Goal: Task Accomplishment & Management: Manage account settings

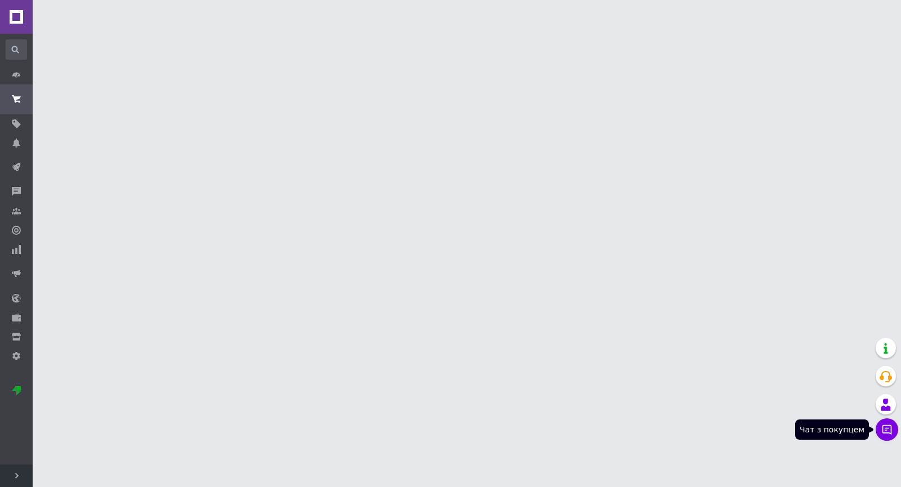
click at [885, 430] on icon at bounding box center [887, 430] width 10 height 10
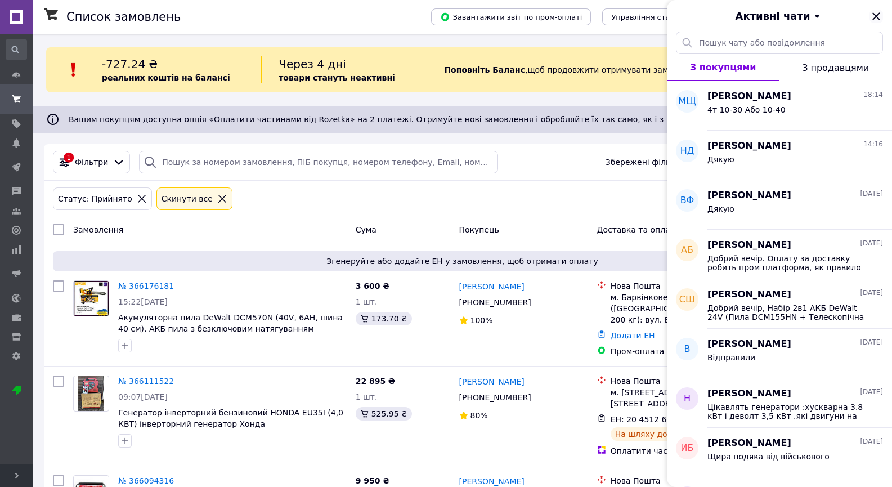
click at [875, 14] on icon "Закрити" at bounding box center [877, 17] width 14 height 14
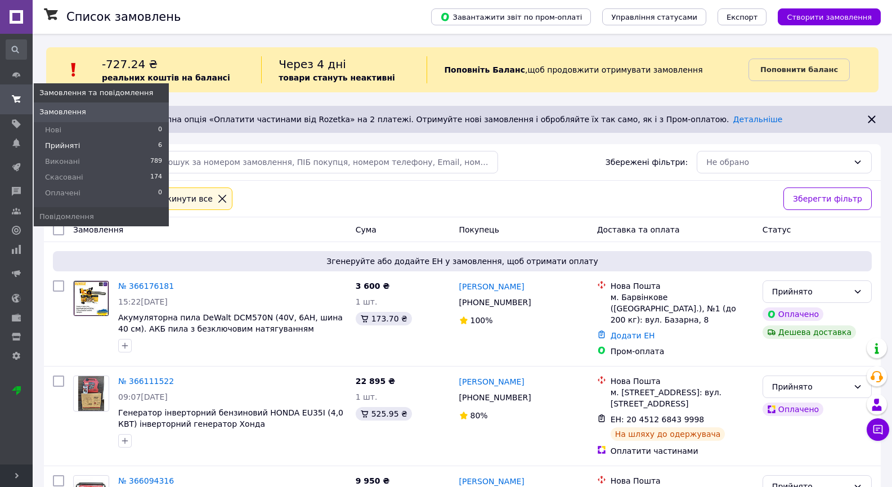
click at [17, 96] on icon at bounding box center [16, 99] width 9 height 9
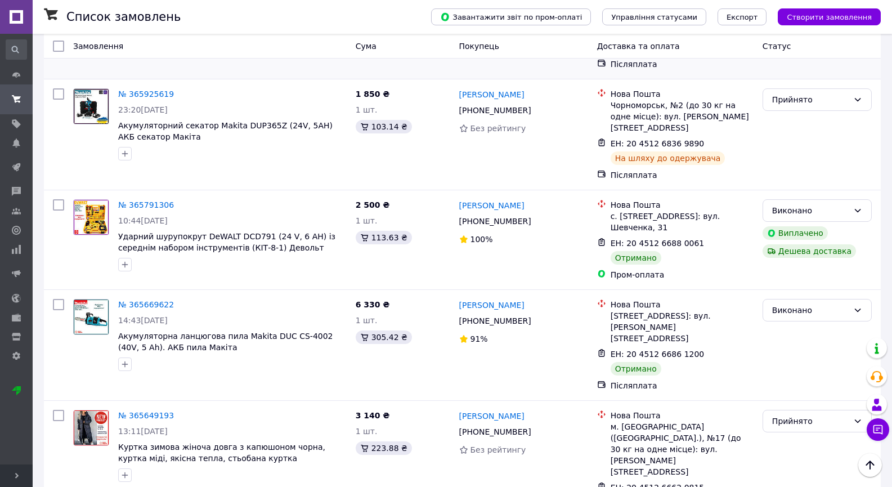
scroll to position [450, 0]
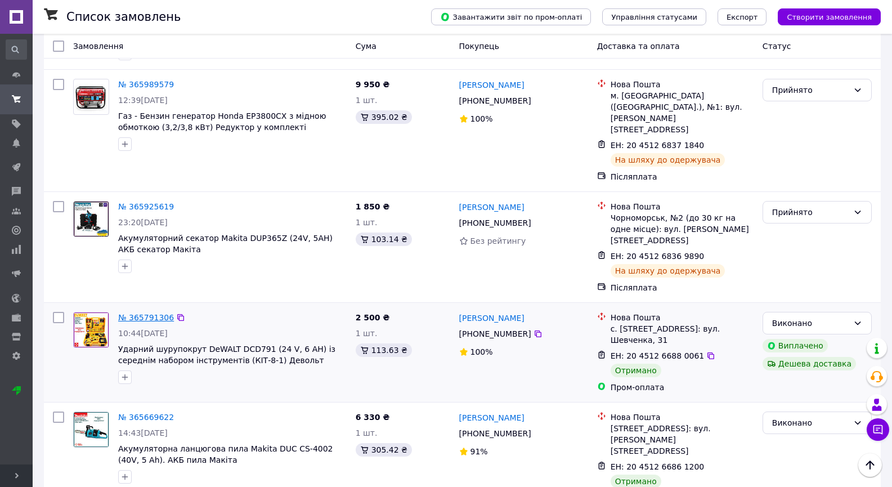
click at [148, 313] on link "№ 365791306" at bounding box center [146, 317] width 56 height 9
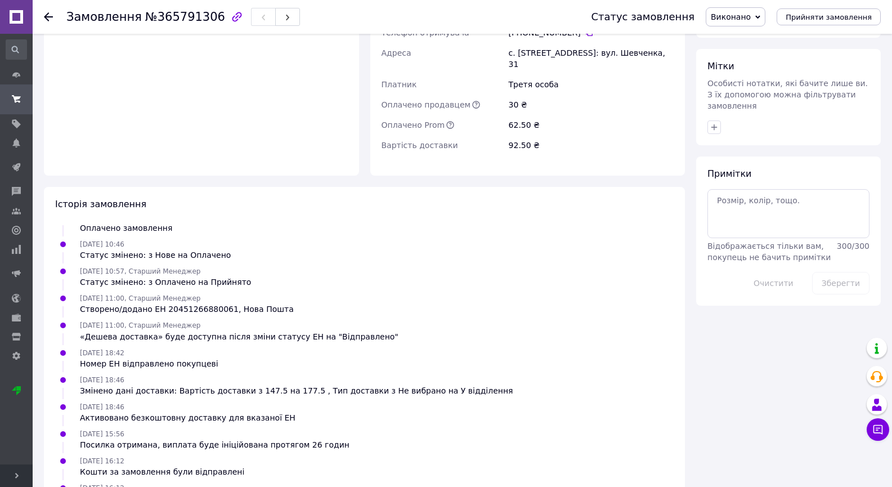
scroll to position [564, 0]
